Goal: Transaction & Acquisition: Obtain resource

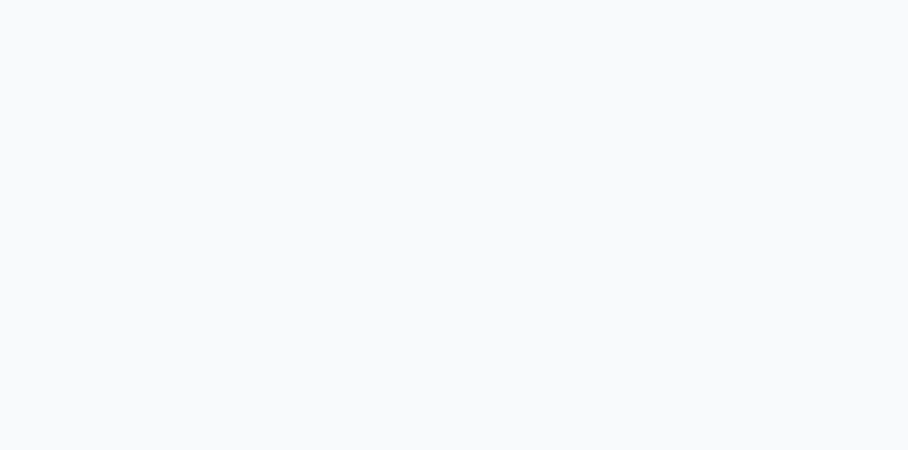
click at [76, 239] on body at bounding box center [454, 225] width 908 height 450
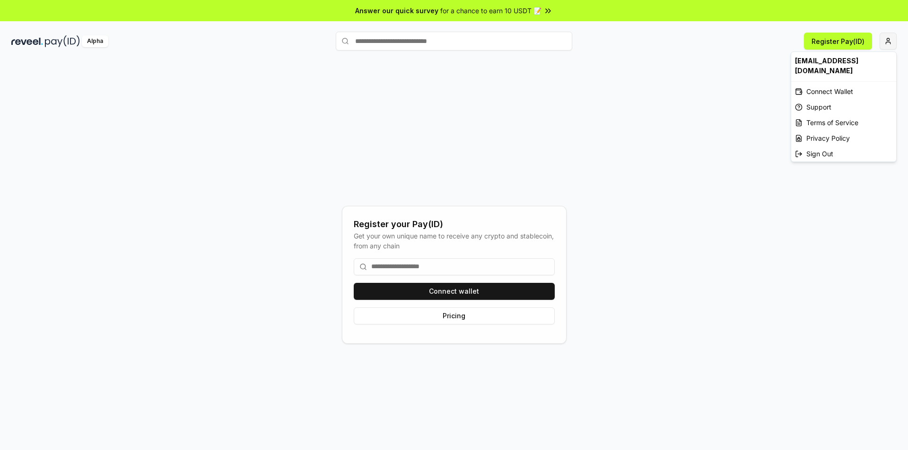
click at [889, 42] on html "Answer our quick survey for a chance to earn 10 USDT 📝 Alpha Register Pay(ID) R…" at bounding box center [454, 225] width 908 height 450
click at [808, 84] on div "Connect Wallet" at bounding box center [843, 92] width 105 height 16
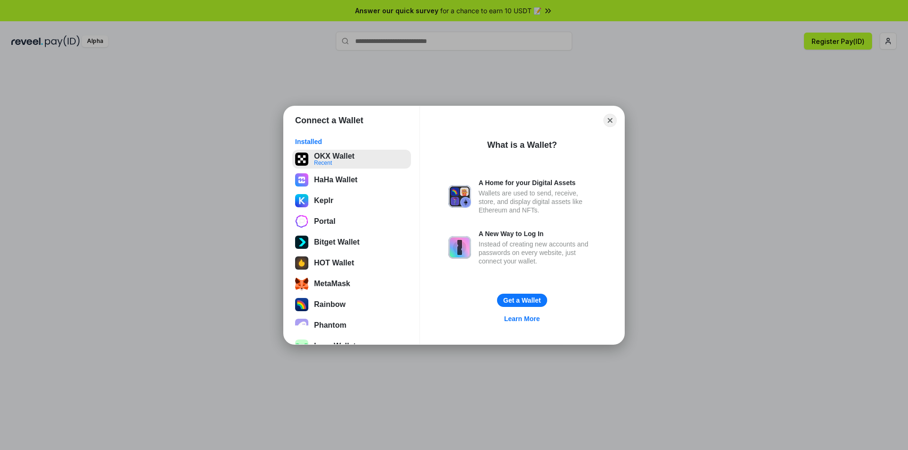
click at [337, 156] on button "OKX Wallet Recent" at bounding box center [351, 159] width 119 height 19
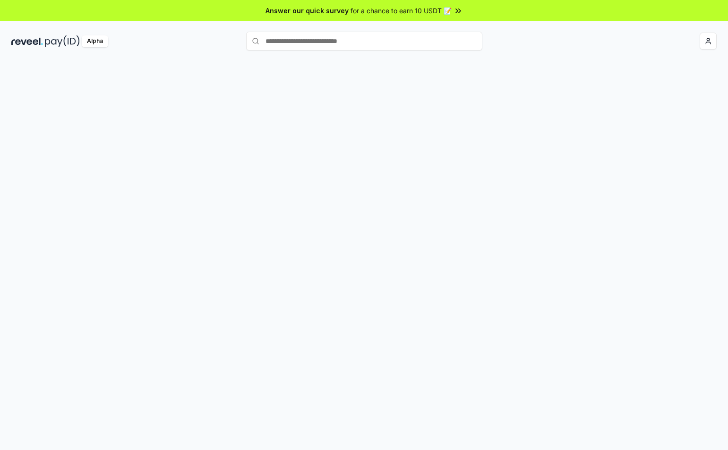
click at [664, 124] on div at bounding box center [364, 265] width 728 height 424
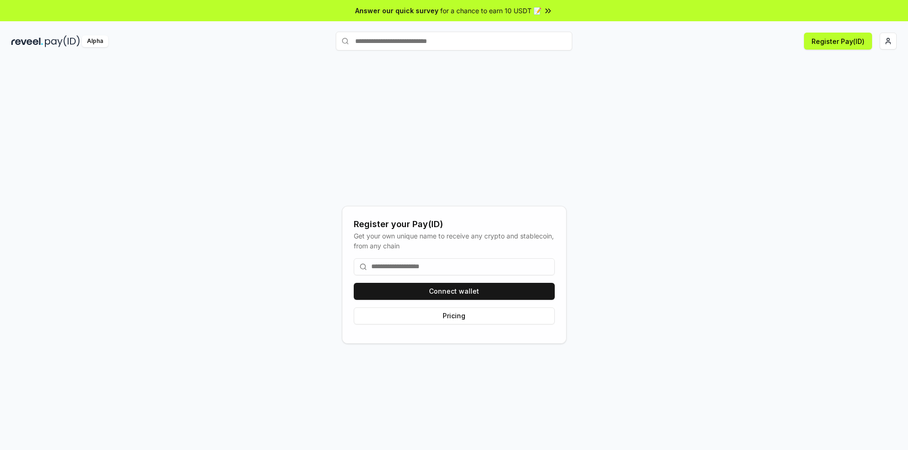
click at [685, 180] on div "Register your Pay(ID) Get your own unique name to receive any crypto and stable…" at bounding box center [453, 274] width 885 height 405
click at [728, 39] on html "Answer our quick survey for a chance to earn 10 USDT 📝 Alpha Register Pay(ID) R…" at bounding box center [454, 225] width 908 height 450
click at [728, 85] on div "Connect Wallet" at bounding box center [843, 92] width 105 height 16
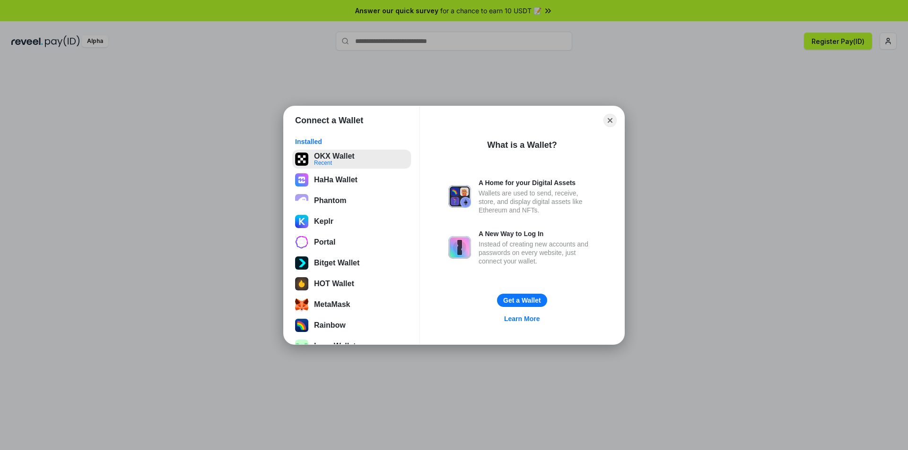
click at [331, 157] on button "OKX Wallet Recent" at bounding box center [351, 159] width 119 height 19
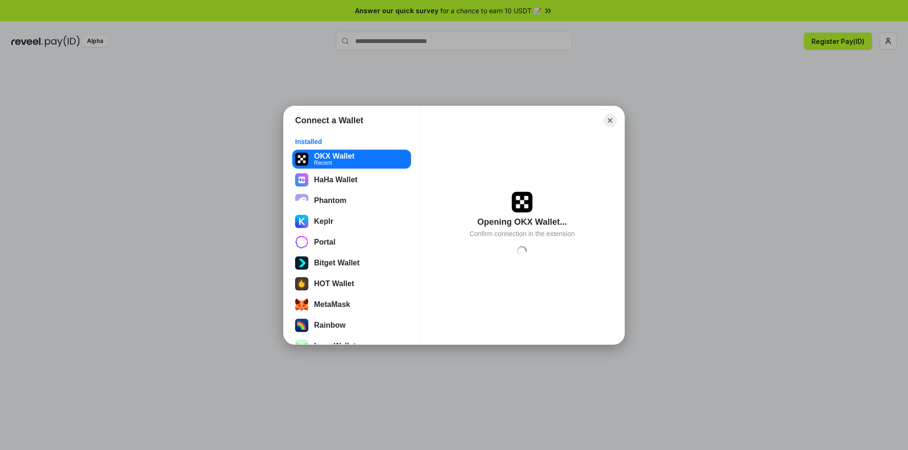
drag, startPoint x: 611, startPoint y: 118, endPoint x: 615, endPoint y: 120, distance: 5.3
click at [612, 118] on button "Close" at bounding box center [609, 120] width 13 height 13
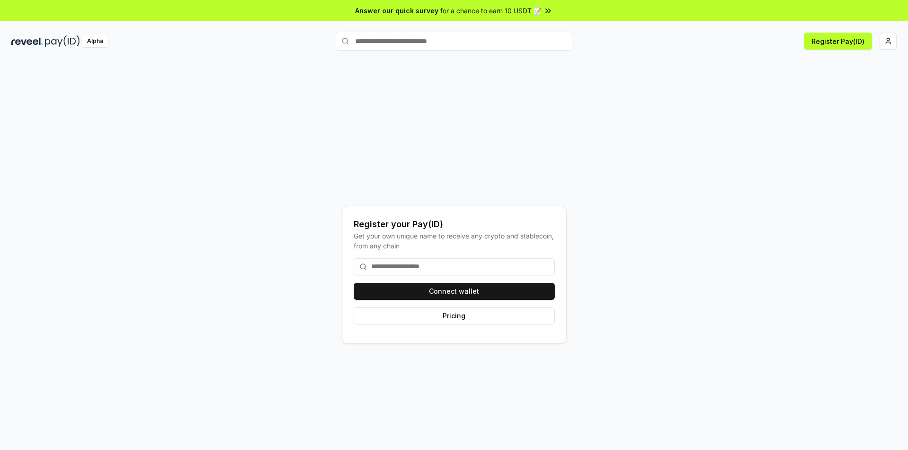
click at [703, 160] on div "Register your Pay(ID) Get your own unique name to receive any crypto and stable…" at bounding box center [453, 274] width 885 height 405
click at [728, 38] on html "Answer our quick survey for a chance to earn 10 USDT 📝 Alpha Register Pay(ID) R…" at bounding box center [454, 225] width 908 height 450
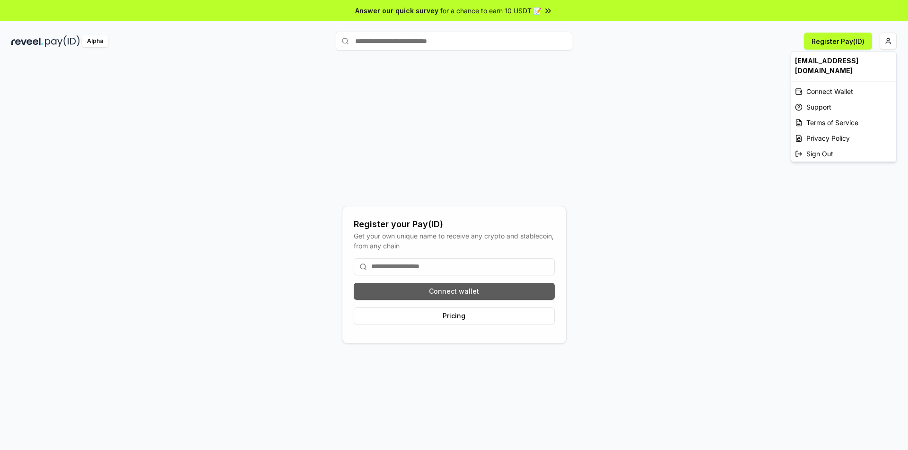
click at [474, 294] on html "Answer our quick survey for a chance to earn 10 USDT 📝 Alpha Register Pay(ID) R…" at bounding box center [454, 225] width 908 height 450
click at [436, 286] on button "Connect wallet" at bounding box center [454, 291] width 201 height 17
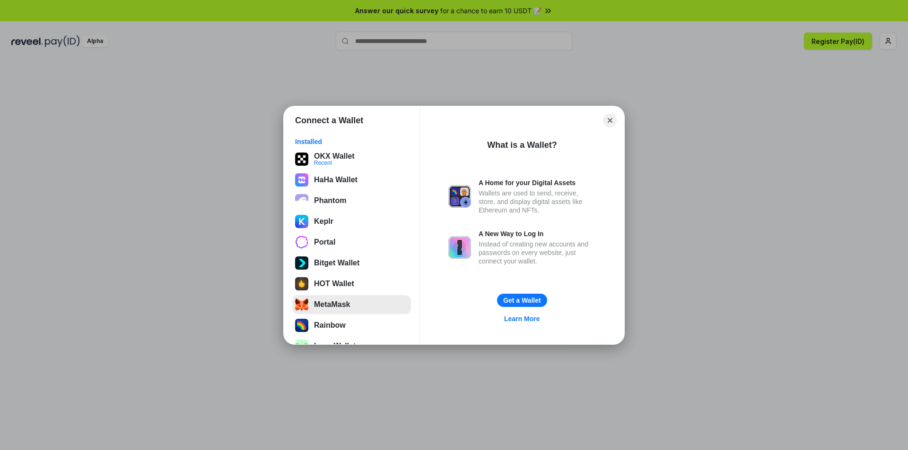
click at [325, 307] on button "MetaMask" at bounding box center [351, 304] width 119 height 19
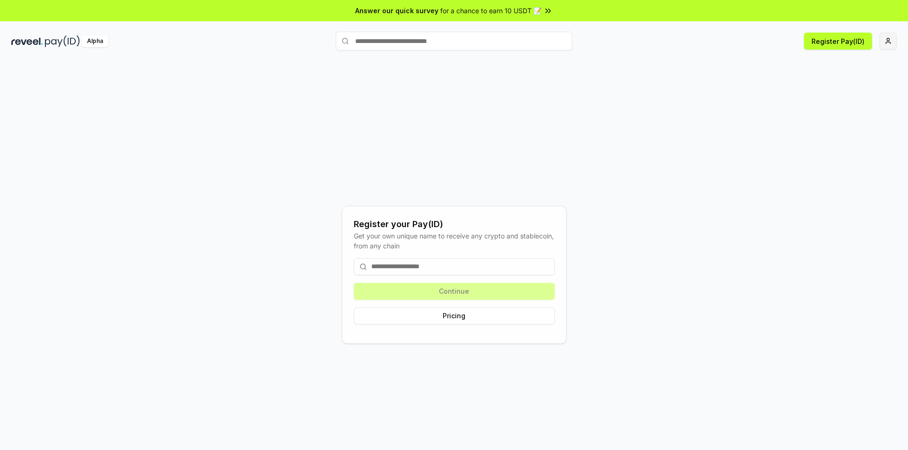
click at [728, 45] on html "Answer our quick survey for a chance to earn 10 USDT 📝 Alpha Register Pay(ID) R…" at bounding box center [454, 225] width 908 height 450
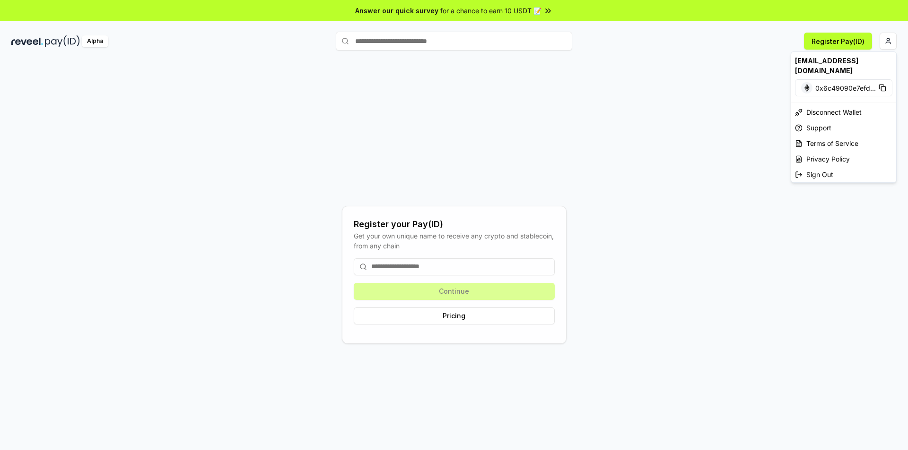
click at [722, 105] on html "Answer our quick survey for a chance to earn 10 USDT 📝 Alpha Register Pay(ID) R…" at bounding box center [454, 225] width 908 height 450
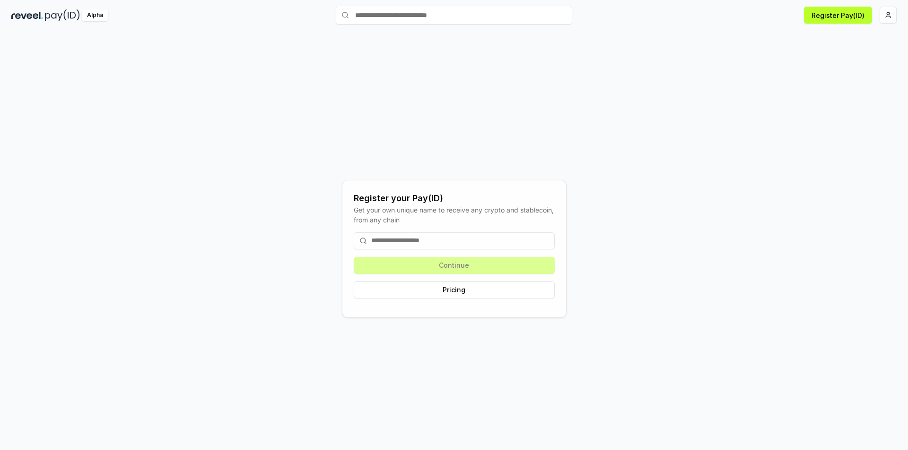
scroll to position [27, 0]
click at [465, 235] on input at bounding box center [454, 240] width 201 height 17
click at [461, 242] on input at bounding box center [454, 240] width 201 height 17
click at [475, 289] on button "Pricing" at bounding box center [454, 289] width 201 height 17
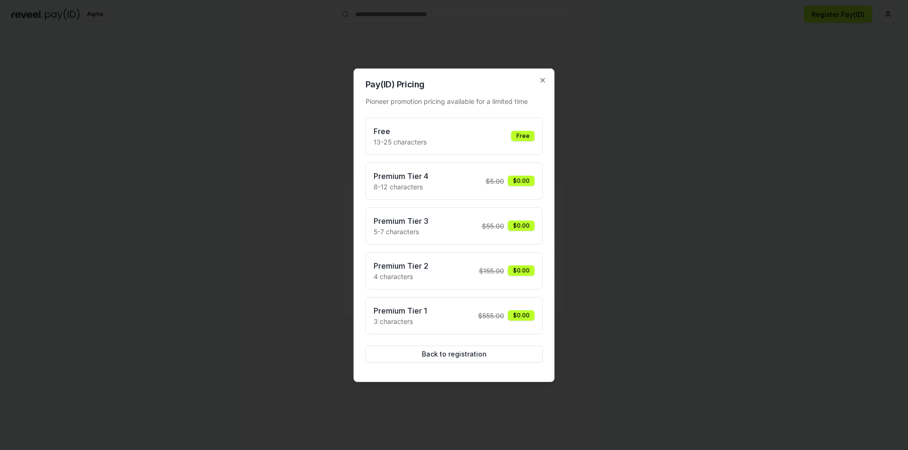
click at [461, 139] on div "Free 13-25 characters Free" at bounding box center [453, 136] width 161 height 21
click at [545, 80] on icon "button" at bounding box center [543, 81] width 8 height 8
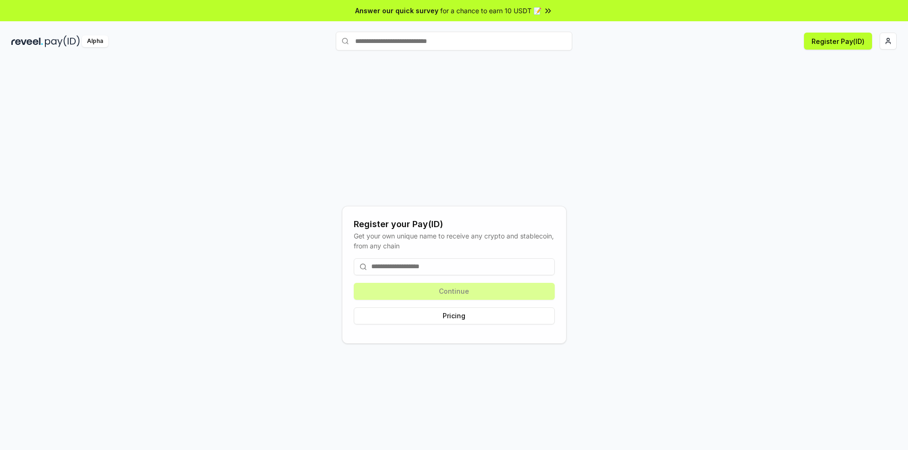
scroll to position [0, 0]
click at [505, 7] on span "for a chance to earn 10 USDT 📝" at bounding box center [490, 11] width 101 height 10
click at [728, 43] on button "Register Pay(ID)" at bounding box center [838, 41] width 68 height 17
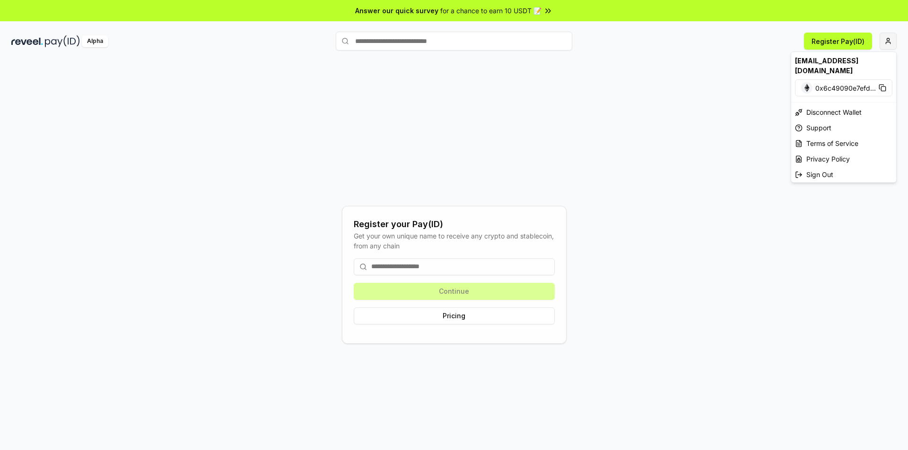
click at [885, 40] on html "Answer our quick survey for a chance to earn 10 USDT 📝 Alpha Register Pay(ID) R…" at bounding box center [454, 225] width 908 height 450
click at [832, 61] on div "[EMAIL_ADDRESS][DOMAIN_NAME]" at bounding box center [843, 65] width 105 height 27
click at [450, 270] on html "Answer our quick survey for a chance to earn 10 USDT 📝 Alpha Register Pay(ID) R…" at bounding box center [454, 225] width 908 height 450
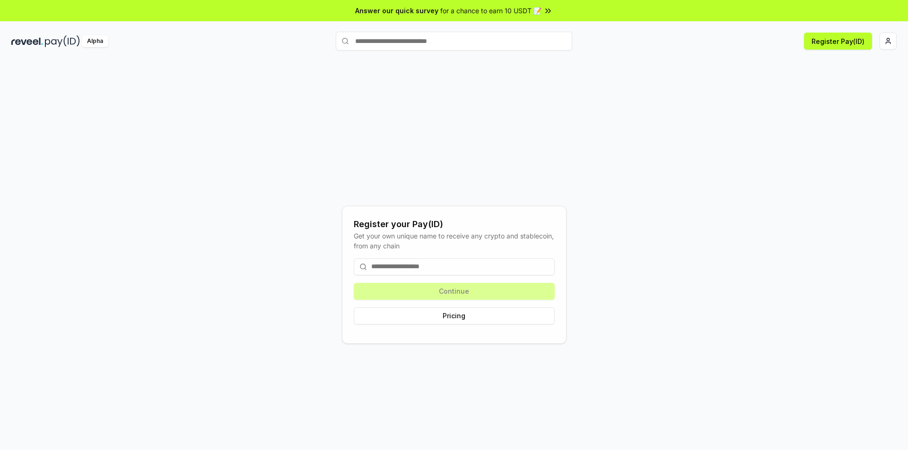
click at [450, 267] on input at bounding box center [454, 267] width 201 height 17
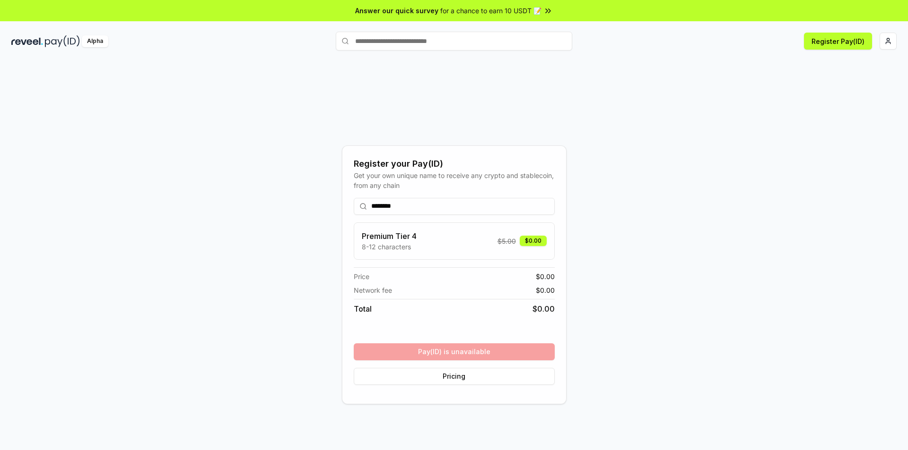
click at [453, 351] on div "******** Premium Tier 4 8-12 characters $ 5.00 $0.00 Price $ 0.00 Network fee $…" at bounding box center [454, 291] width 201 height 202
click at [409, 207] on input "********" at bounding box center [454, 206] width 201 height 17
type input "*********"
click at [479, 347] on button "Register" at bounding box center [454, 352] width 201 height 17
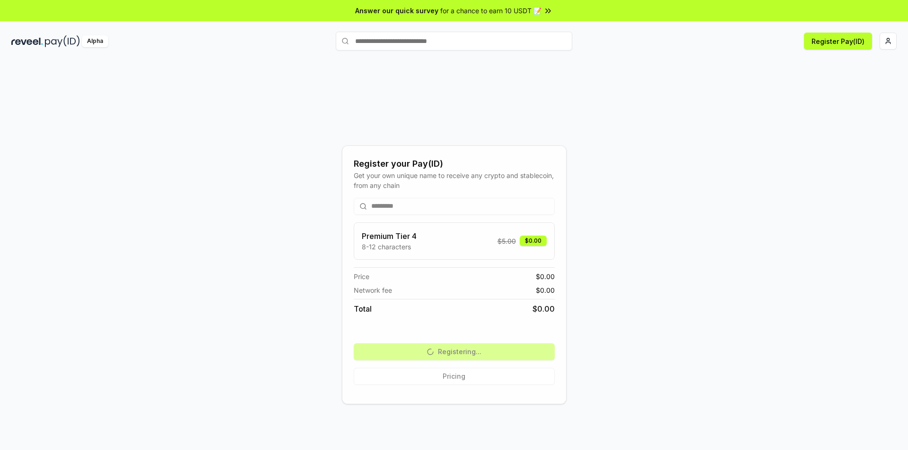
click at [41, 260] on div "Register your Pay(ID) Get your own unique name to receive any crypto and stable…" at bounding box center [453, 274] width 885 height 405
